Goal: Task Accomplishment & Management: Manage account settings

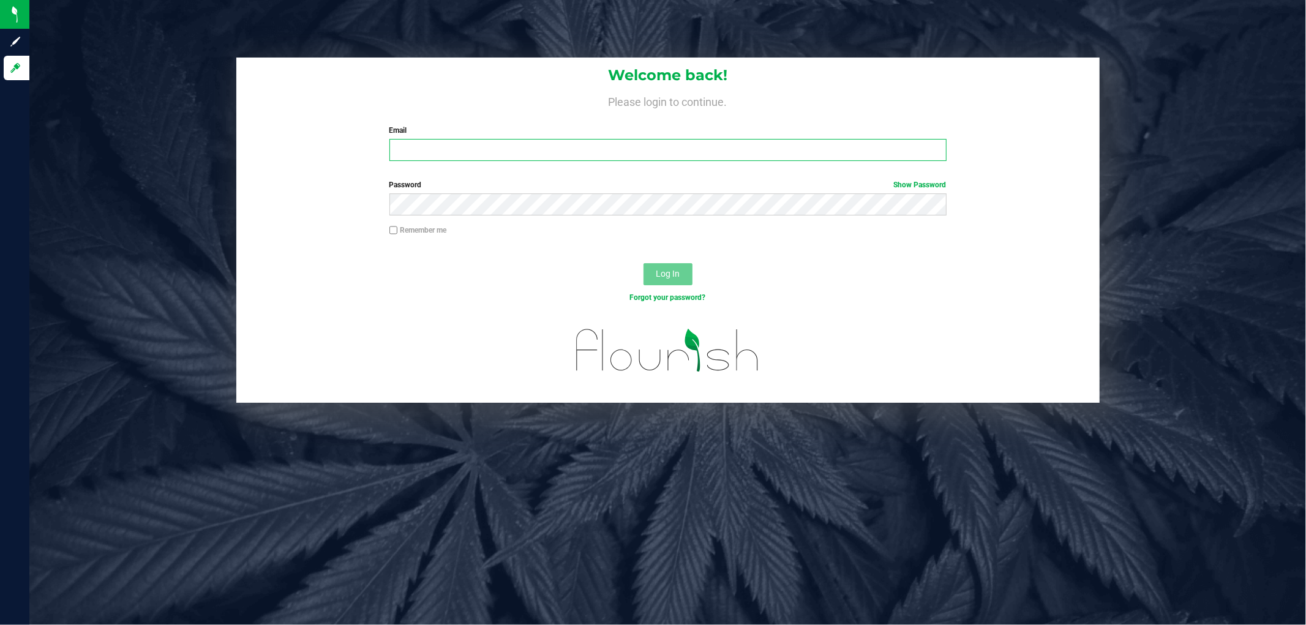
click at [510, 157] on input "Email" at bounding box center [667, 150] width 557 height 22
type input "[EMAIL_ADDRESS][DOMAIN_NAME]"
click at [643, 263] on button "Log In" at bounding box center [667, 274] width 49 height 22
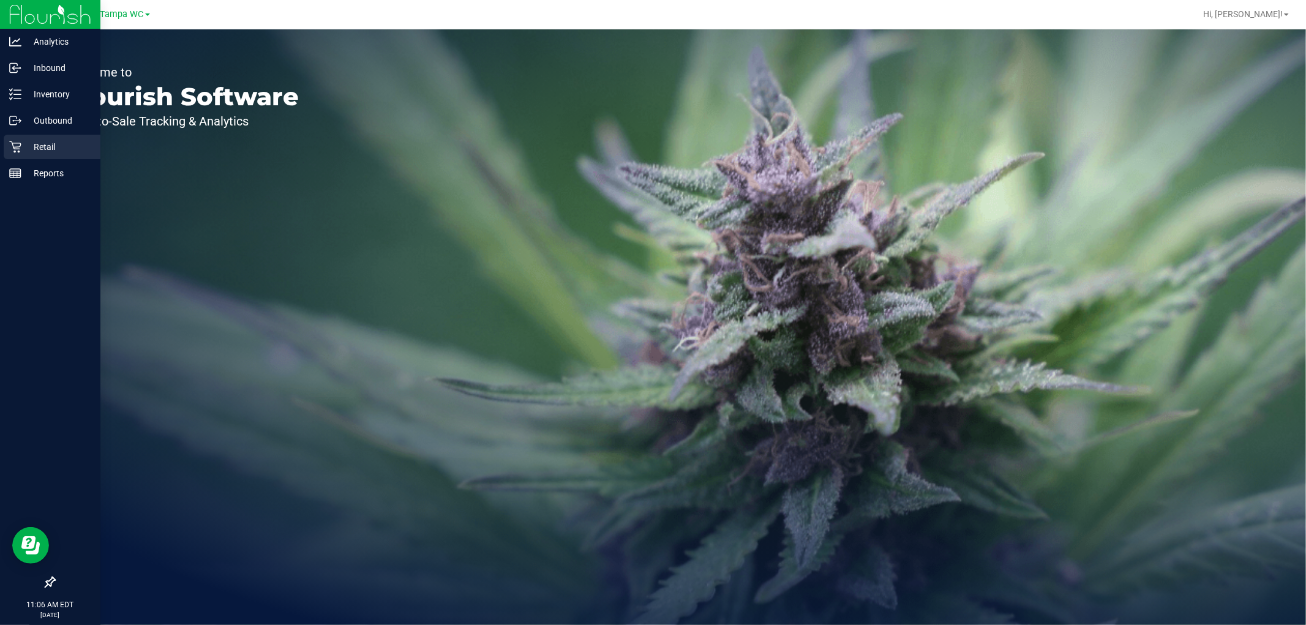
click at [7, 145] on div "Retail" at bounding box center [52, 147] width 97 height 24
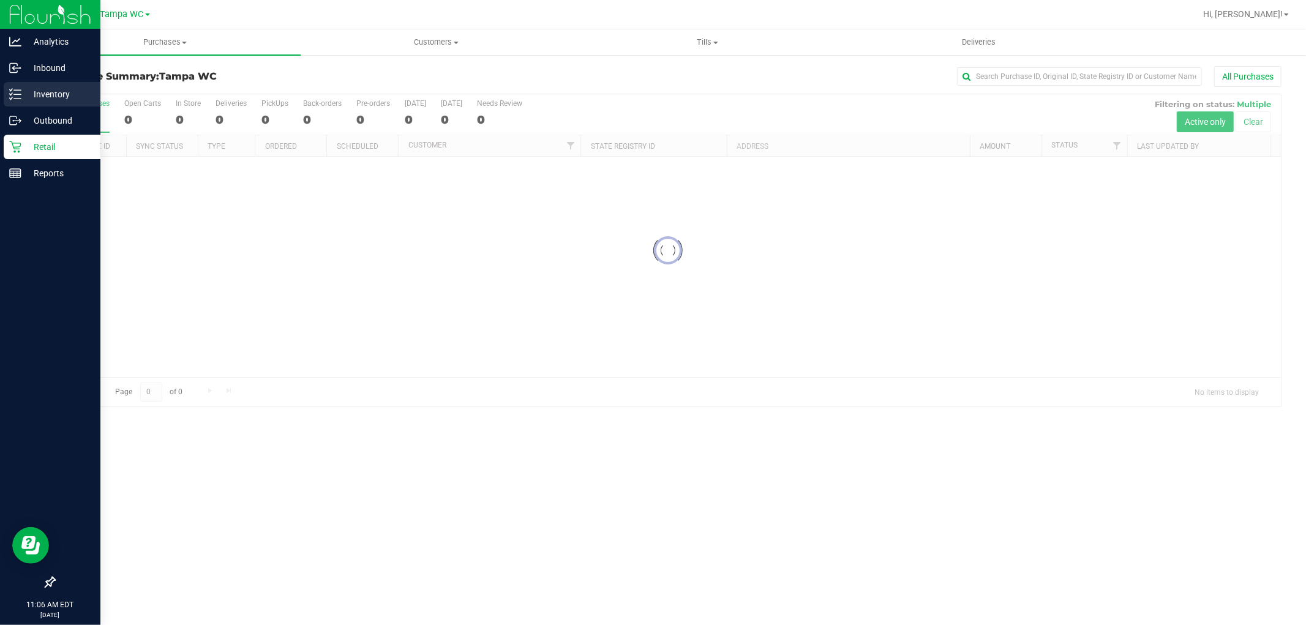
click at [50, 104] on div "Inventory" at bounding box center [52, 94] width 97 height 24
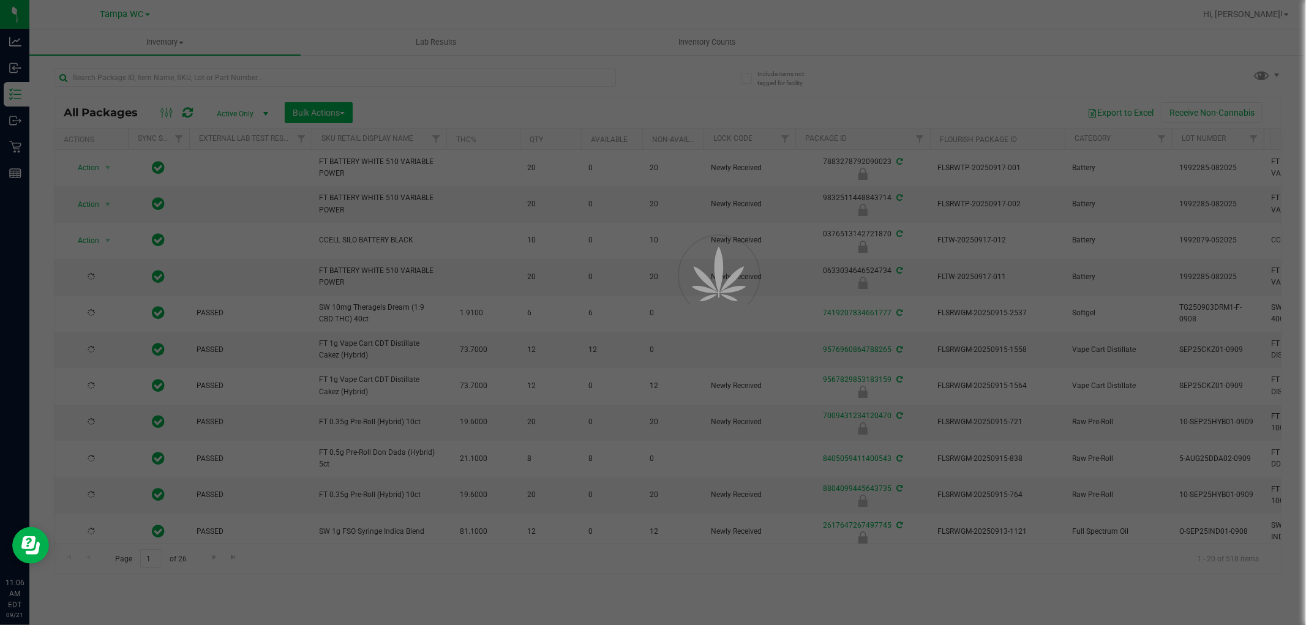
click at [296, 117] on div at bounding box center [653, 312] width 1306 height 625
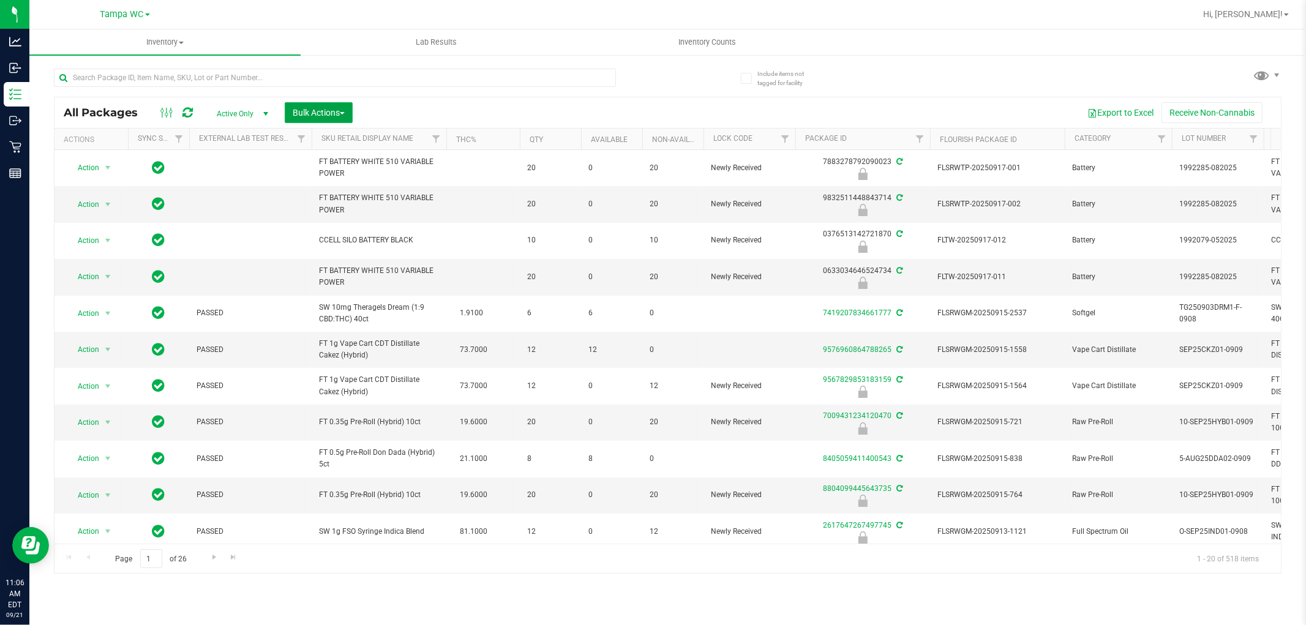
drag, startPoint x: 310, startPoint y: 121, endPoint x: 317, endPoint y: 118, distance: 7.2
click at [313, 121] on button "Bulk Actions" at bounding box center [319, 112] width 68 height 21
click at [311, 233] on span "Lock/Unlock packages" at bounding box center [334, 230] width 84 height 10
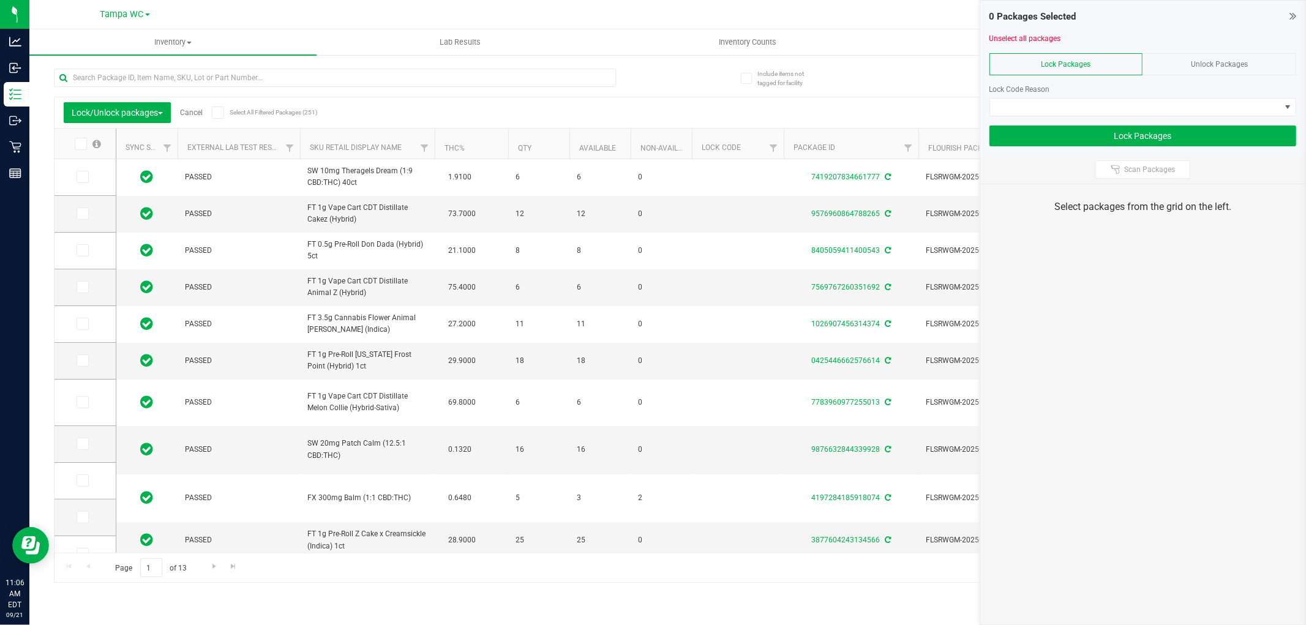
drag, startPoint x: 1221, startPoint y: 80, endPoint x: 1224, endPoint y: 75, distance: 6.3
click at [1223, 76] on div at bounding box center [1142, 79] width 307 height 9
click at [1224, 74] on div "Unlock Packages" at bounding box center [1219, 64] width 154 height 22
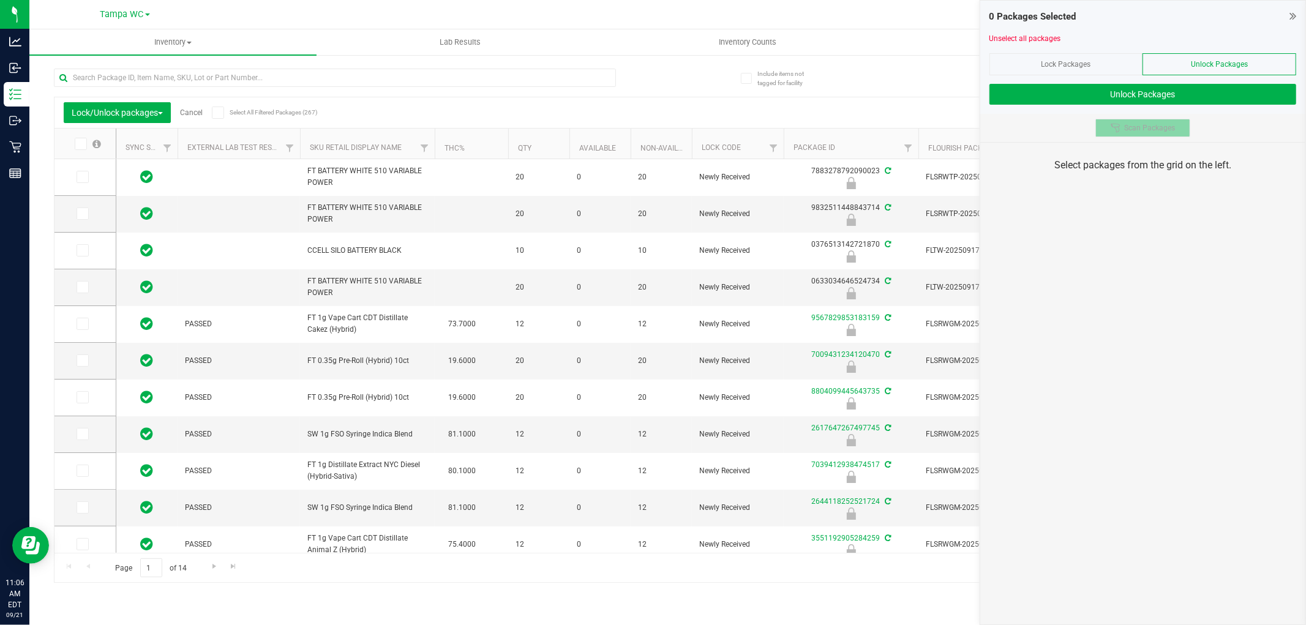
click at [1131, 125] on span "Scan Packages" at bounding box center [1149, 128] width 51 height 10
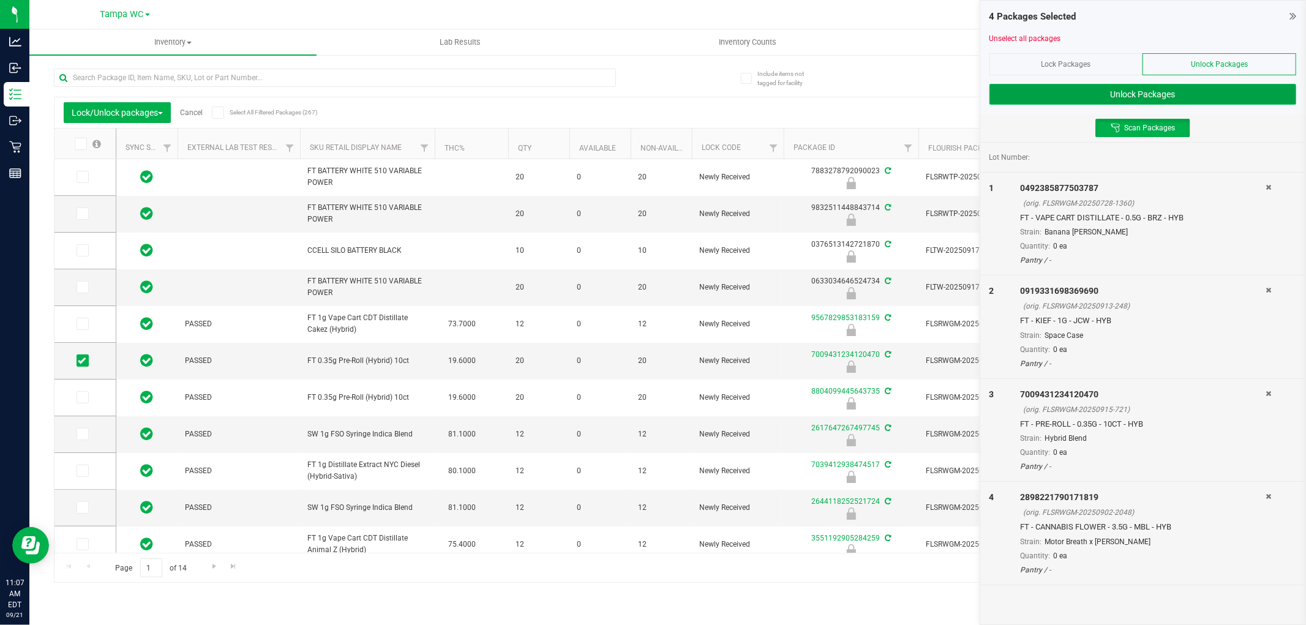
click at [1136, 98] on button "Unlock Packages" at bounding box center [1142, 94] width 307 height 21
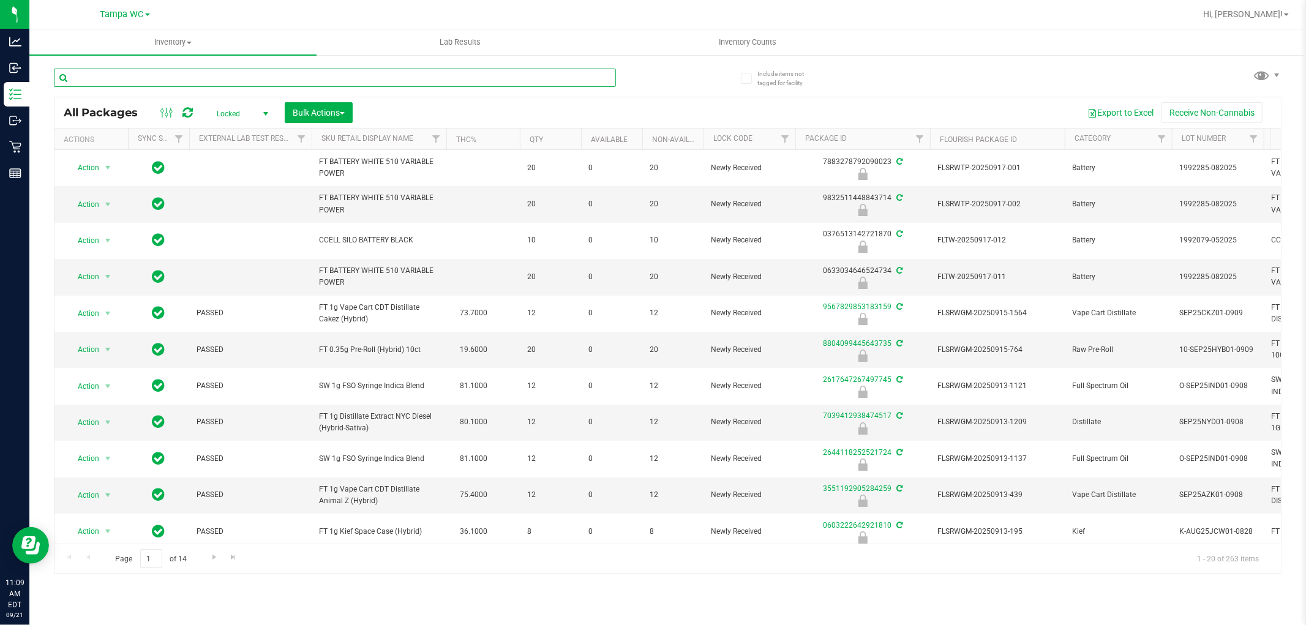
click at [389, 72] on input "text" at bounding box center [335, 78] width 562 height 18
click at [600, 78] on input "text" at bounding box center [335, 78] width 562 height 18
type input "8266481252089697"
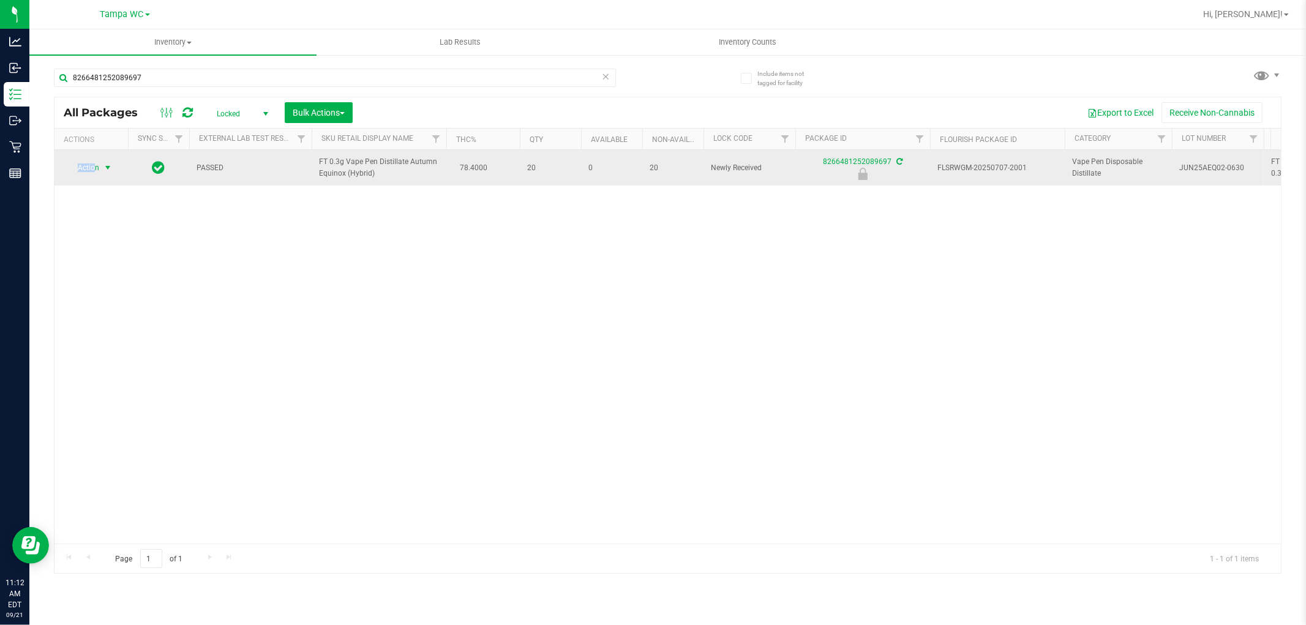
click at [95, 160] on span "Action" at bounding box center [83, 167] width 33 height 17
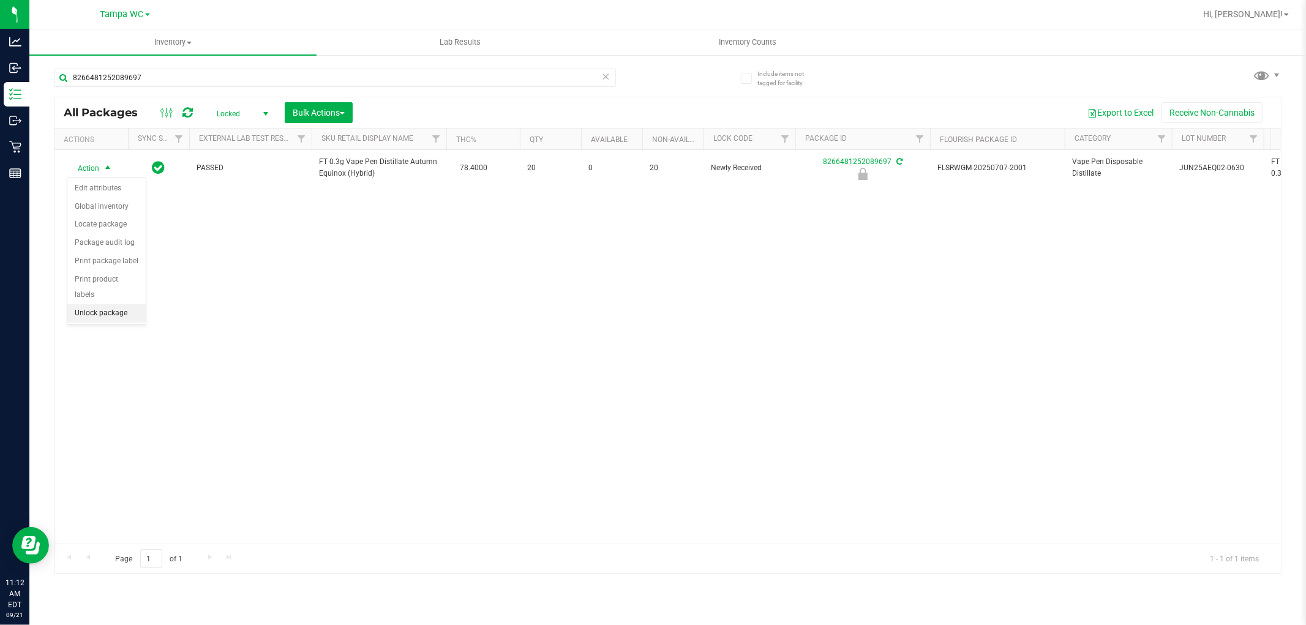
click at [117, 309] on li "Unlock package" at bounding box center [106, 313] width 78 height 18
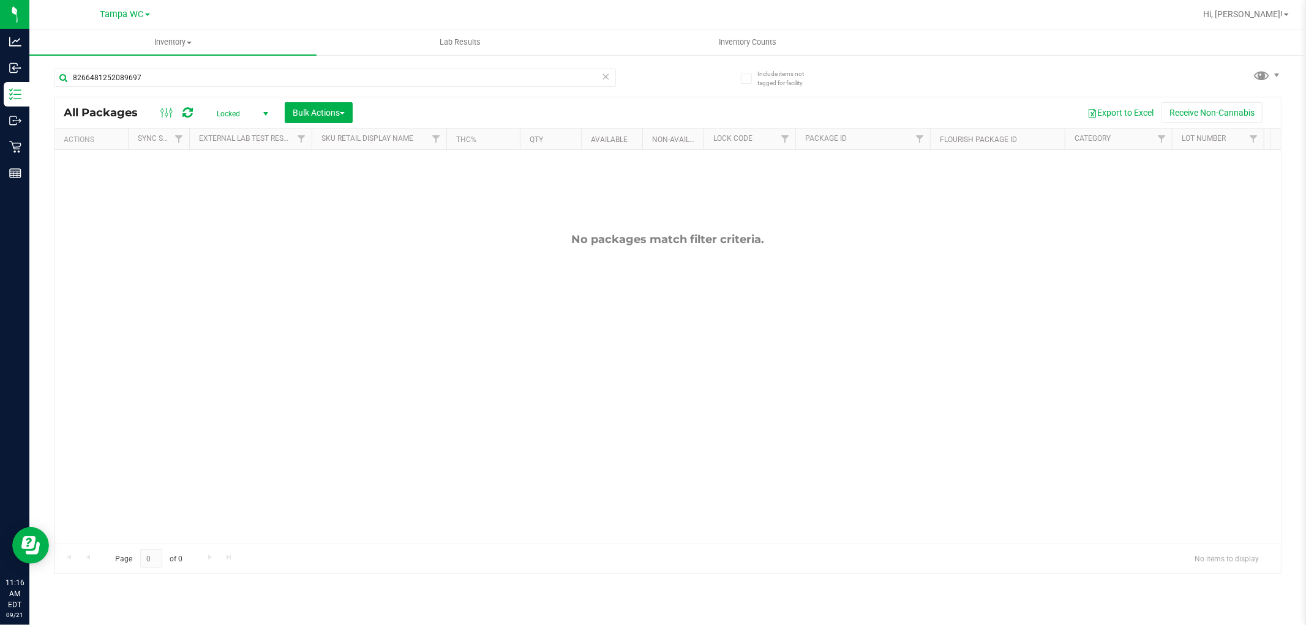
drag, startPoint x: 452, startPoint y: 245, endPoint x: 455, endPoint y: 203, distance: 42.4
click at [453, 241] on div "No packages match filter criteria." at bounding box center [667, 388] width 1226 height 476
click at [594, 111] on div "Export to Excel Receive Non-Cannabis" at bounding box center [817, 112] width 910 height 21
click at [270, 113] on span "select" at bounding box center [266, 114] width 10 height 10
click at [230, 181] on li "All" at bounding box center [239, 188] width 66 height 18
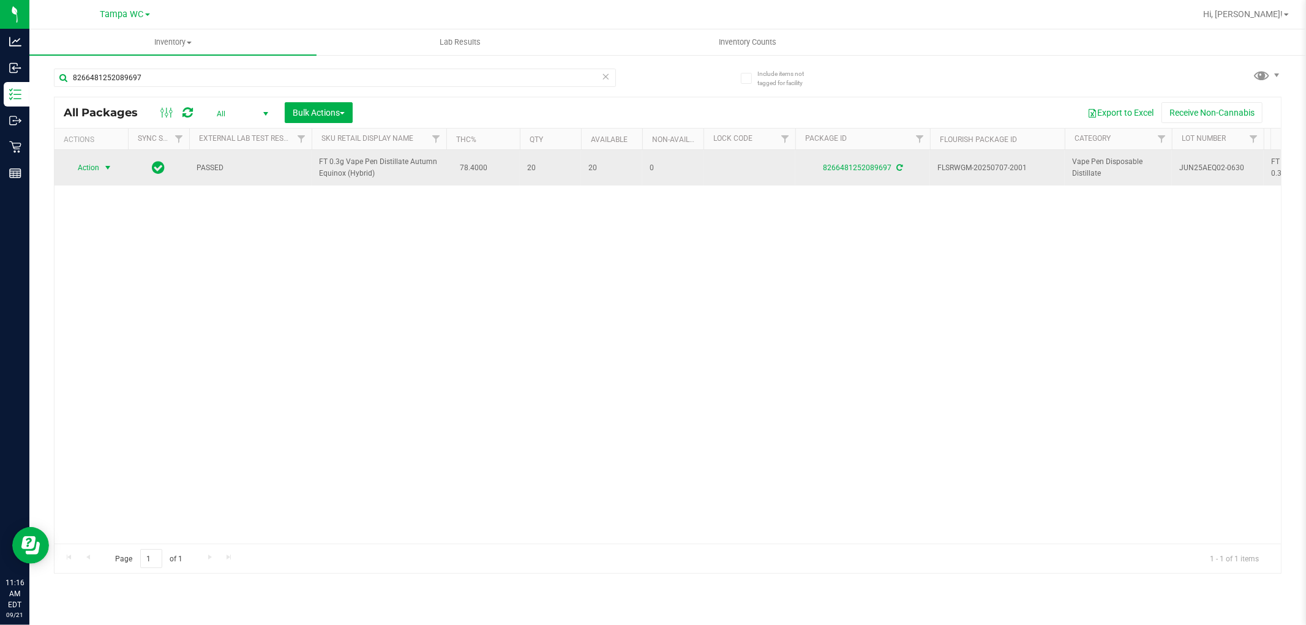
click at [95, 170] on span "Action" at bounding box center [83, 167] width 33 height 17
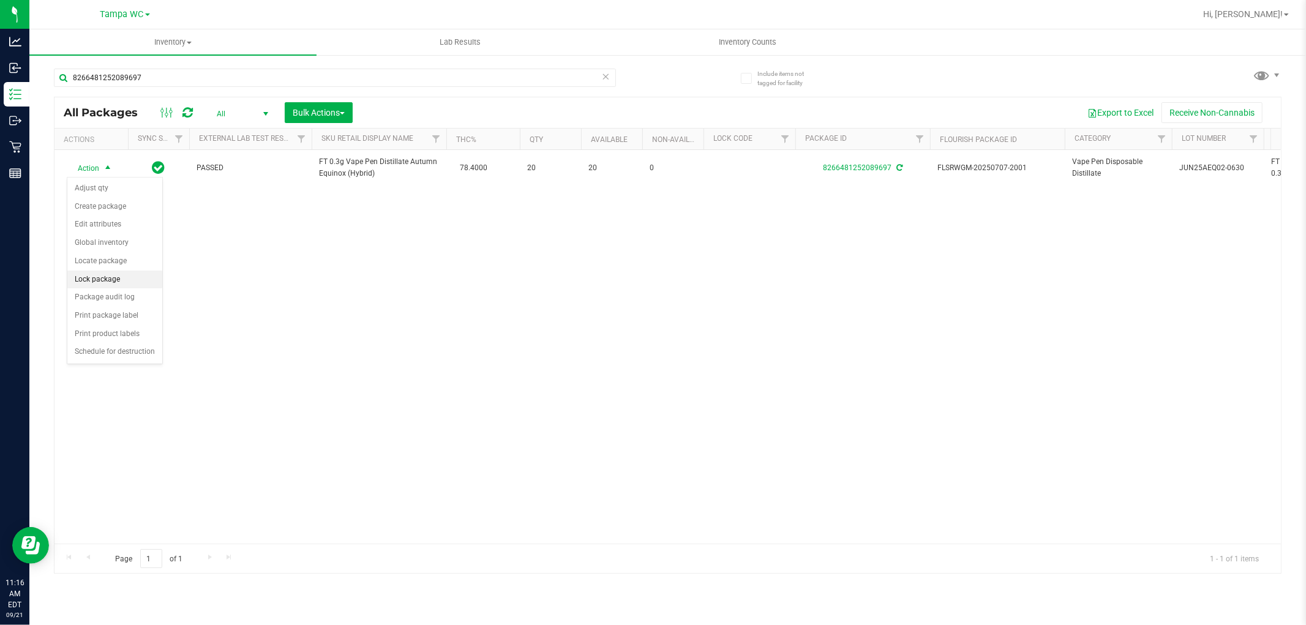
click at [129, 279] on li "Lock package" at bounding box center [114, 280] width 95 height 18
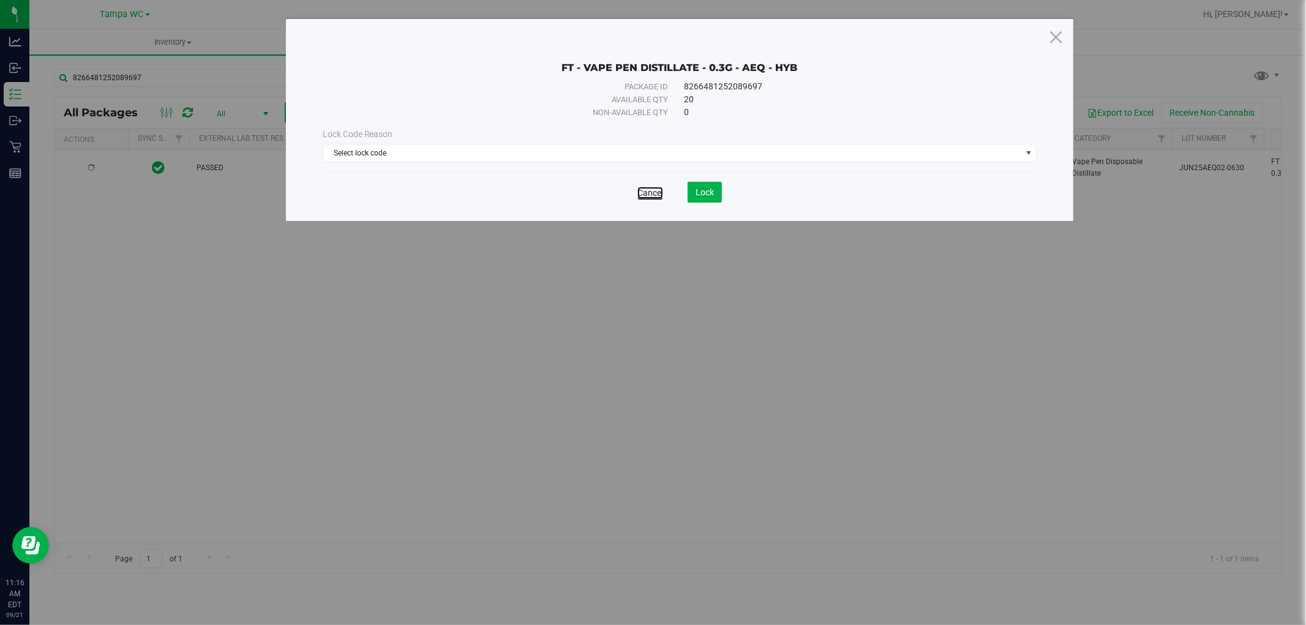
click at [650, 190] on link "Cancel" at bounding box center [650, 193] width 26 height 12
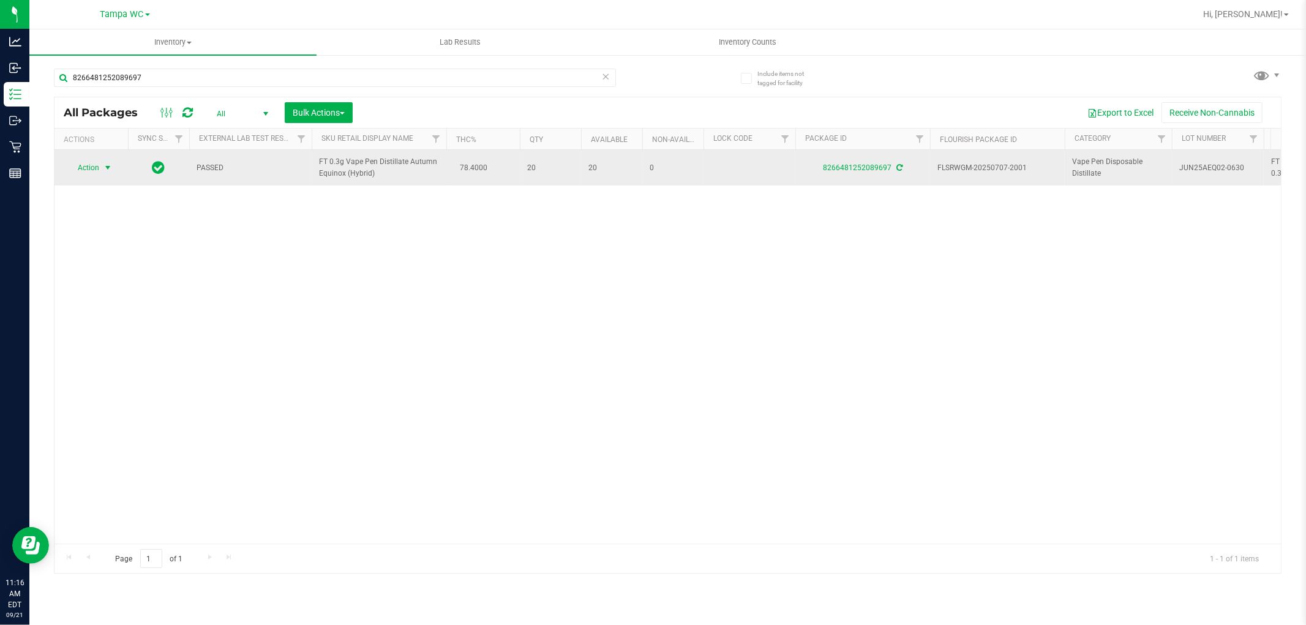
click at [93, 174] on span "Action" at bounding box center [83, 167] width 33 height 17
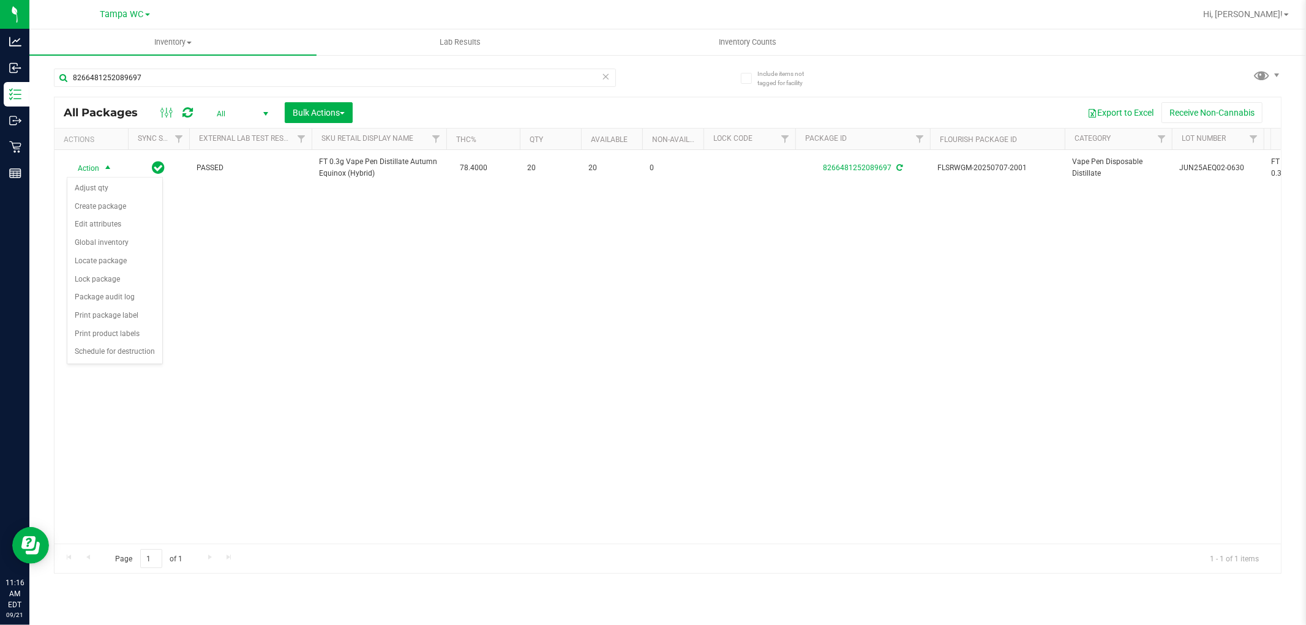
click at [239, 222] on div "Action Action Adjust qty Create package Edit attributes Global inventory Locate…" at bounding box center [667, 347] width 1226 height 394
click at [512, 287] on div "Action Action Adjust qty Create package Edit attributes Global inventory Locate…" at bounding box center [667, 347] width 1226 height 394
